Goal: Navigation & Orientation: Find specific page/section

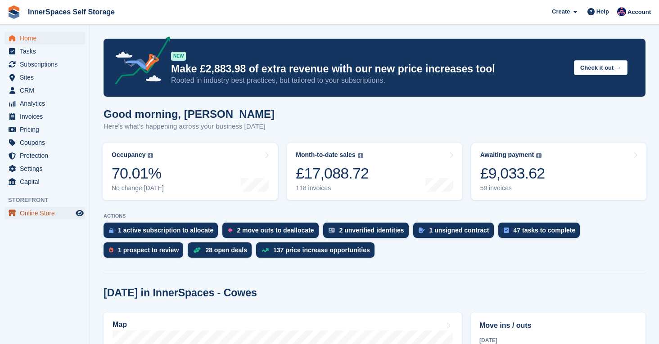
click at [32, 211] on span "Online Store" at bounding box center [47, 213] width 54 height 13
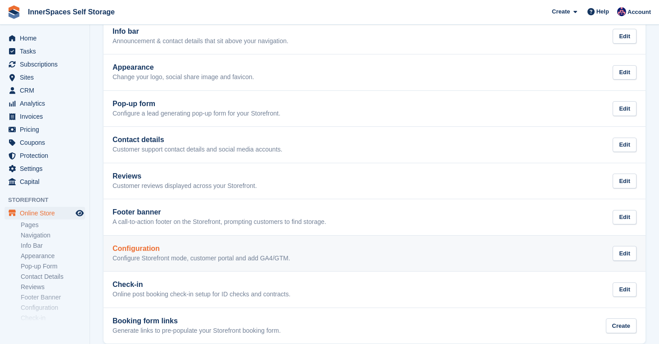
scroll to position [142, 0]
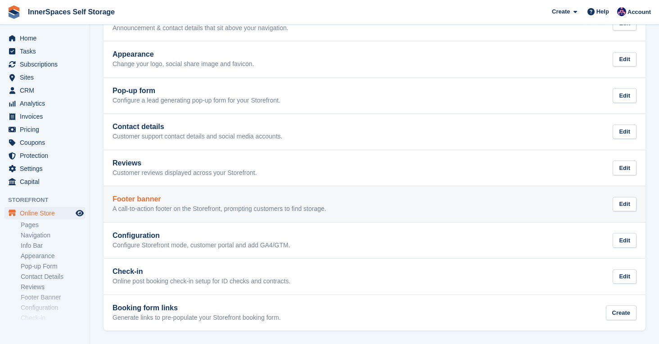
click at [167, 214] on link "Footer banner A call-to-action footer on the Storefront, prompting customers to…" at bounding box center [375, 204] width 542 height 36
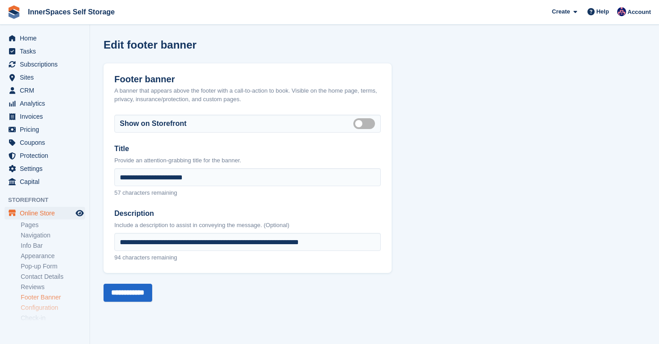
scroll to position [20, 0]
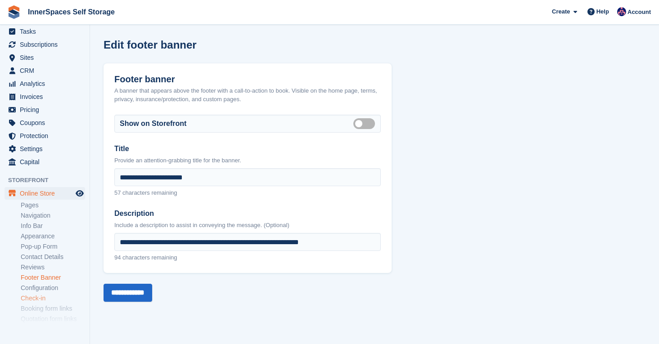
click at [39, 296] on link "Check-in" at bounding box center [53, 298] width 64 height 9
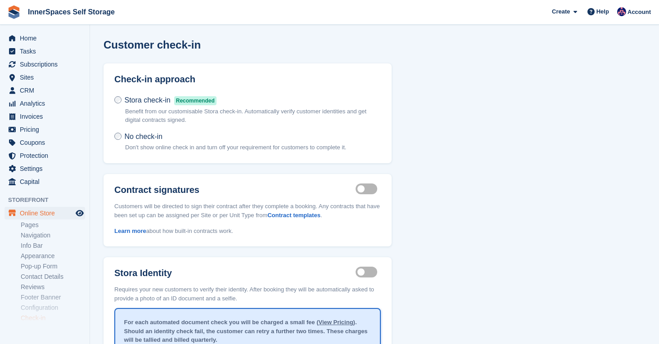
scroll to position [53, 0]
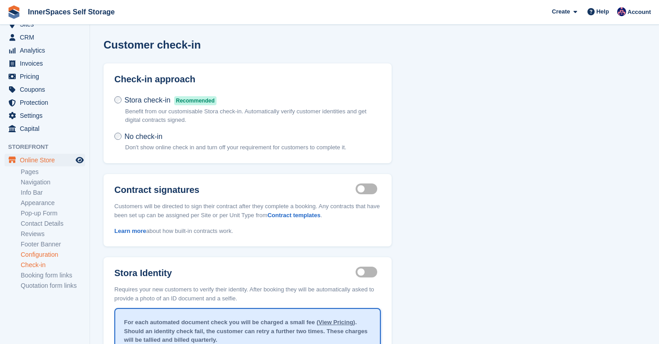
click at [41, 256] on link "Configuration" at bounding box center [53, 255] width 64 height 9
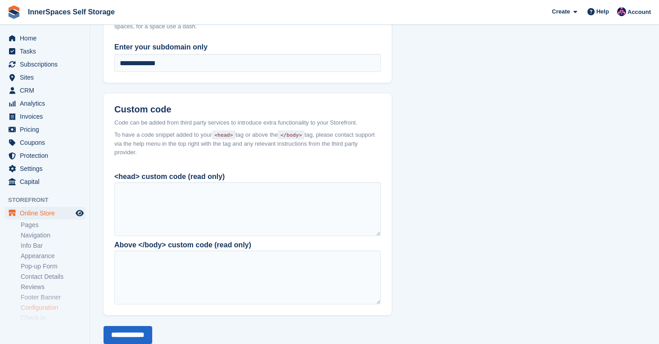
scroll to position [645, 0]
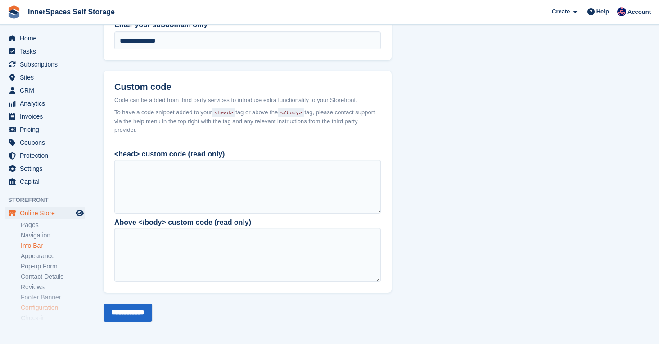
click at [32, 243] on link "Info Bar" at bounding box center [53, 246] width 64 height 9
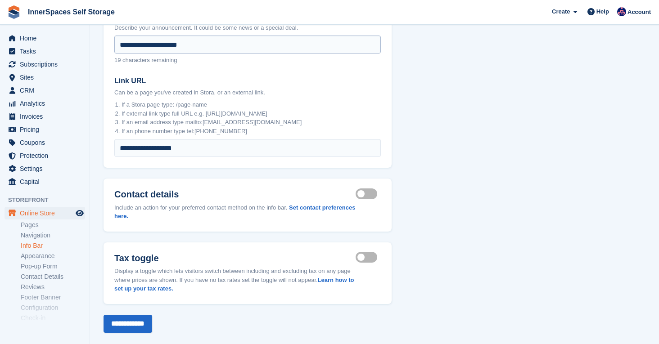
scroll to position [121, 0]
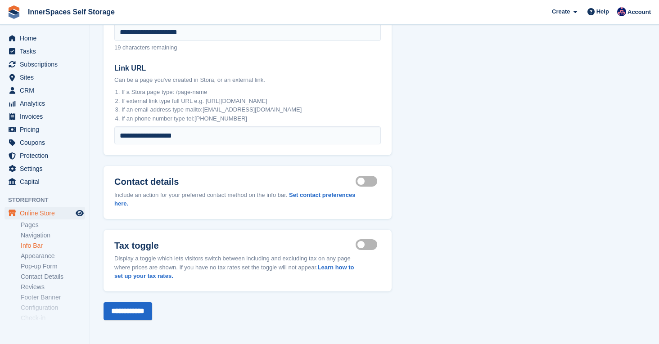
click at [36, 261] on ul "Pages Navigation Info Bar Appearance Pop-up Form Contact Details Reviews Footer…" at bounding box center [55, 282] width 69 height 124
click at [36, 265] on link "Pop-up Form" at bounding box center [53, 266] width 64 height 9
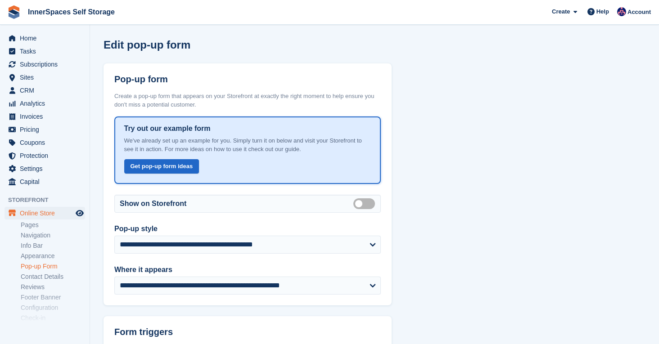
scroll to position [53, 0]
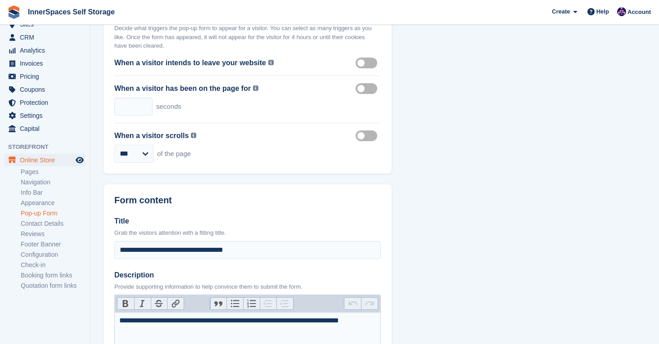
click at [293, 79] on div "When a visitor has been on the page for Triggered after the set number of secon…" at bounding box center [247, 99] width 266 height 47
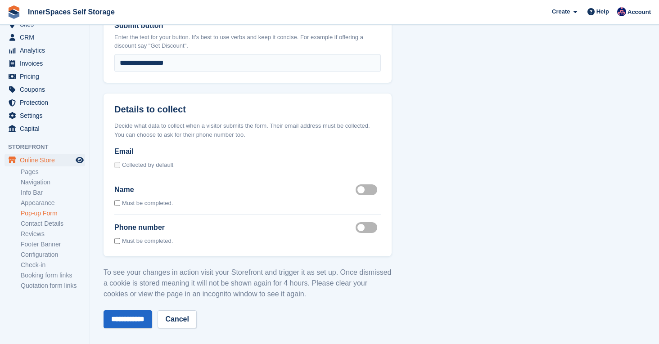
scroll to position [722, 0]
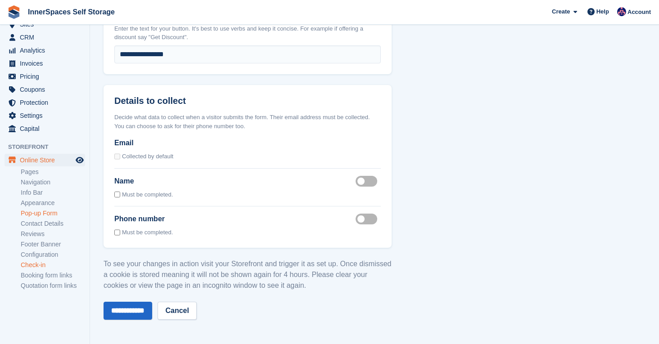
click at [40, 264] on link "Check-in" at bounding box center [53, 265] width 64 height 9
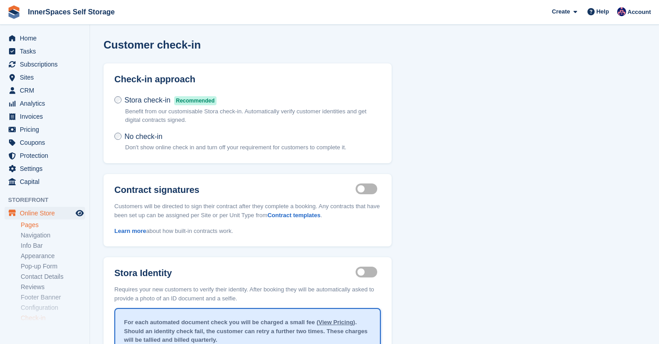
click at [32, 226] on link "Pages" at bounding box center [53, 225] width 64 height 9
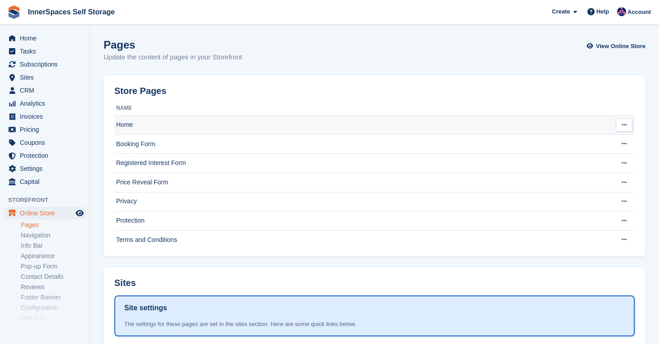
click at [148, 131] on td "Home" at bounding box center [361, 125] width 494 height 19
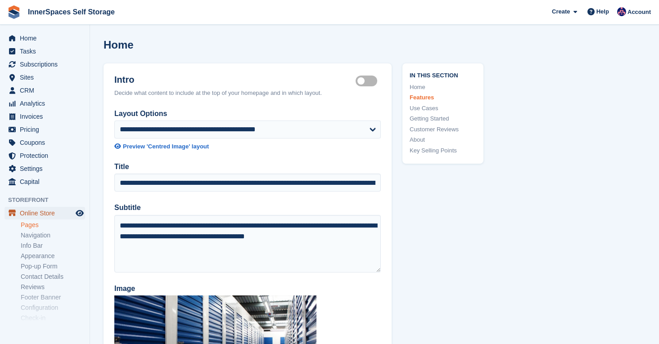
click at [35, 217] on span "Online Store" at bounding box center [47, 213] width 54 height 13
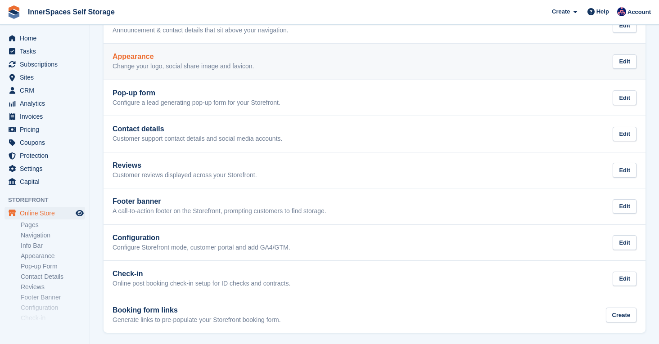
scroll to position [141, 0]
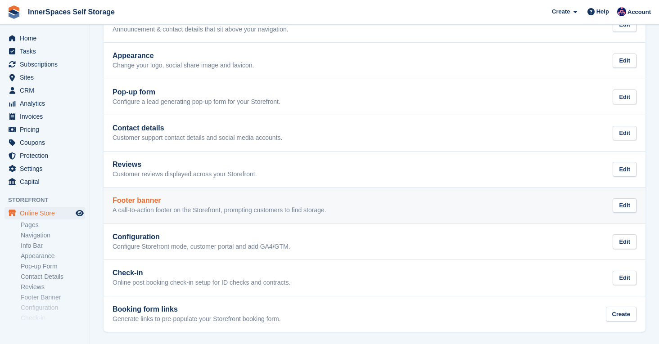
click at [133, 208] on p "A call-to-action footer on the Storefront, prompting customers to find storage." at bounding box center [220, 211] width 214 height 8
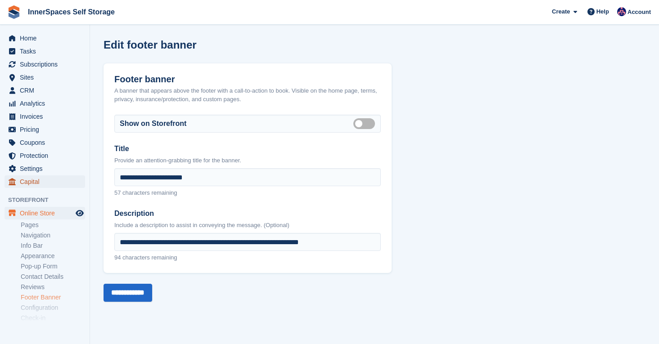
click at [35, 177] on span "Capital" at bounding box center [47, 182] width 54 height 13
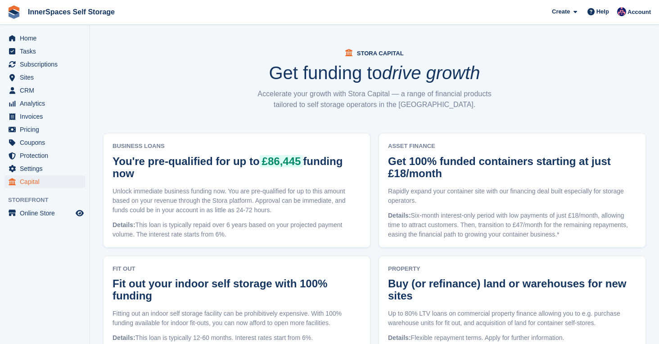
click at [29, 213] on span "Online Store" at bounding box center [47, 213] width 54 height 13
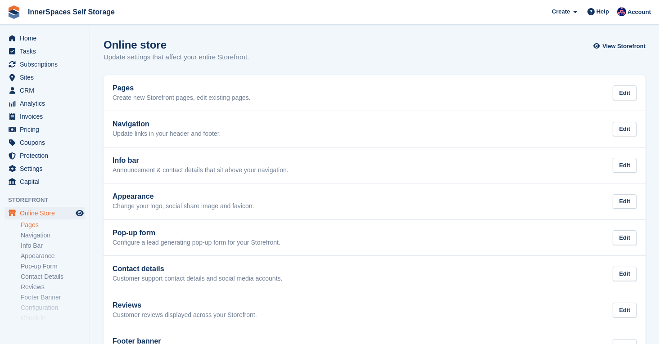
click at [46, 224] on link "Pages" at bounding box center [53, 225] width 64 height 9
